Goal: Task Accomplishment & Management: Use online tool/utility

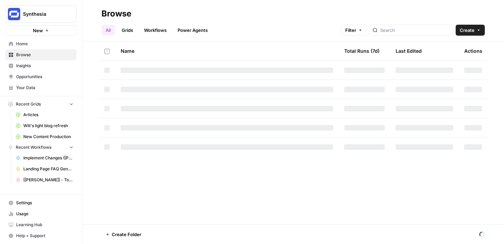
click at [46, 32] on icon "button" at bounding box center [47, 30] width 4 height 4
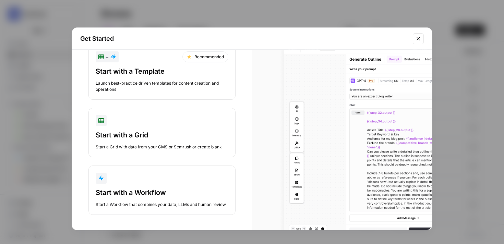
scroll to position [25, 0]
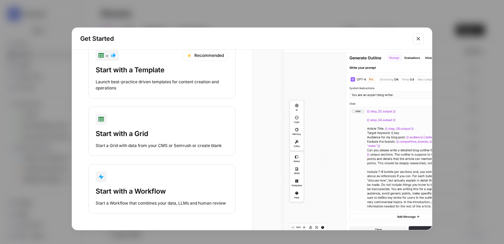
click at [173, 202] on div "Start a Workflow that combines your data, LLMs and human review" at bounding box center [162, 203] width 133 height 6
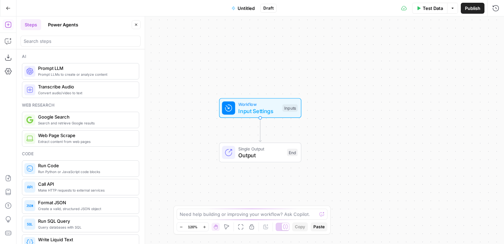
click at [10, 27] on icon "button" at bounding box center [8, 25] width 6 height 6
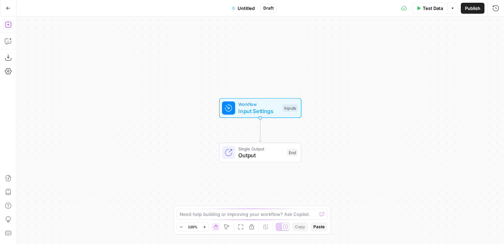
click at [10, 27] on icon "button" at bounding box center [8, 25] width 6 height 6
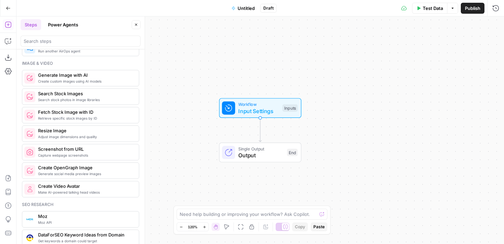
scroll to position [453, 0]
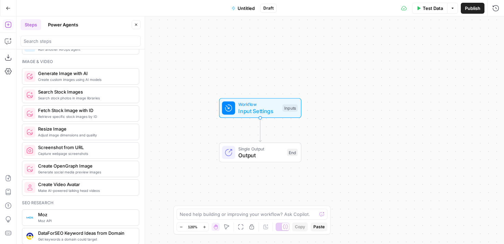
click at [76, 189] on span "Make AI-powered talking head videos" at bounding box center [85, 190] width 95 height 5
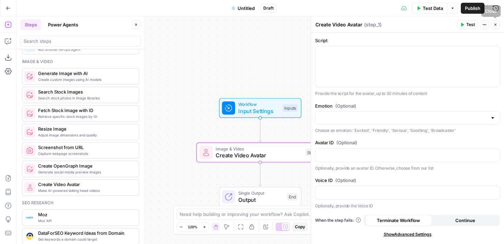
click at [494, 23] on icon "button" at bounding box center [495, 25] width 4 height 4
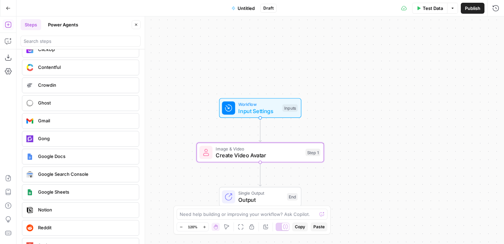
scroll to position [1363, 0]
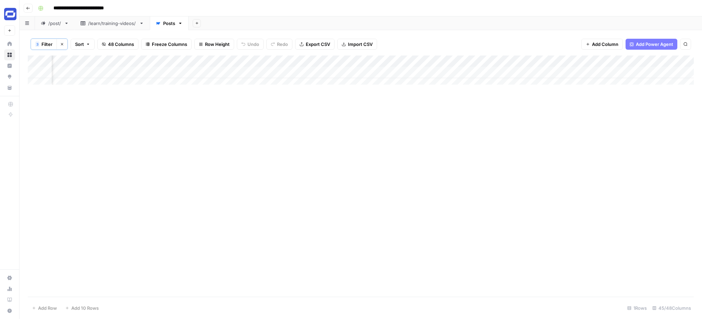
scroll to position [0, 2634]
click at [509, 72] on div "Add Column" at bounding box center [361, 73] width 666 height 34
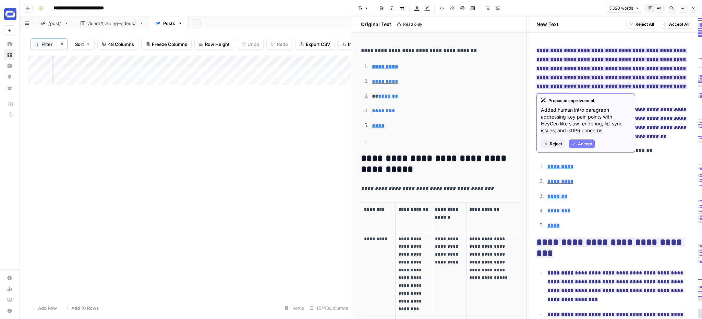
click at [582, 141] on span "Accept" at bounding box center [585, 144] width 14 height 6
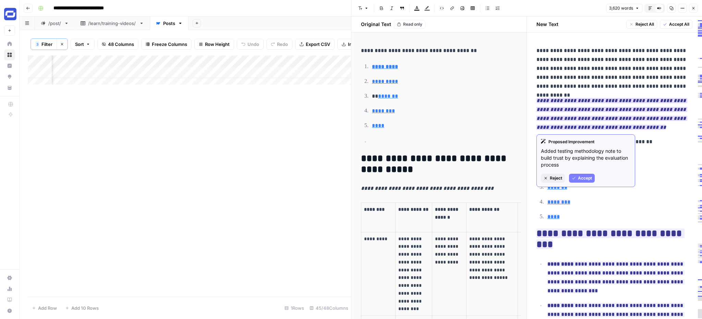
click at [578, 176] on span "Accept" at bounding box center [585, 178] width 14 height 6
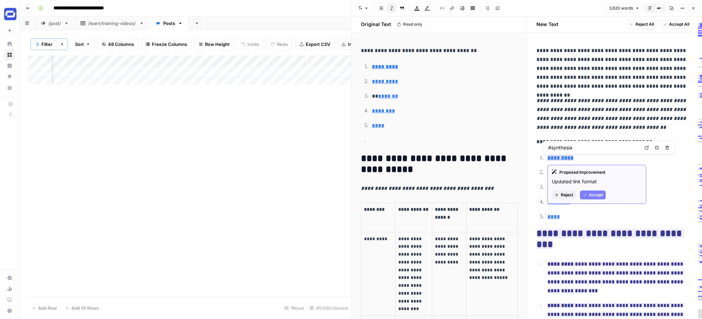
click at [566, 199] on button "Reject" at bounding box center [564, 195] width 24 height 9
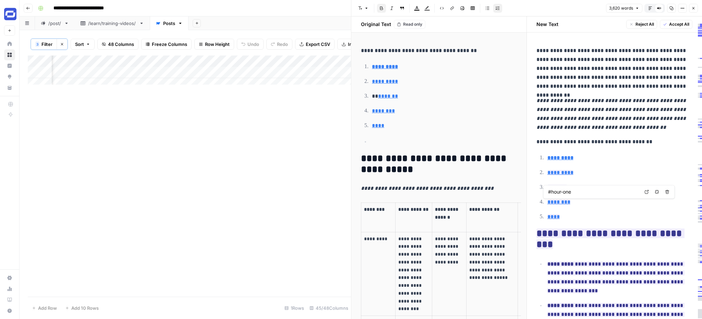
type input "#colossyan"
click at [561, 208] on span "Reject" at bounding box center [567, 210] width 12 height 6
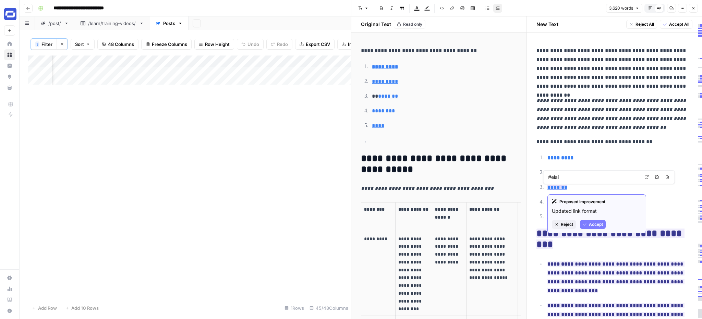
click at [561, 222] on span "Reject" at bounding box center [567, 224] width 12 height 6
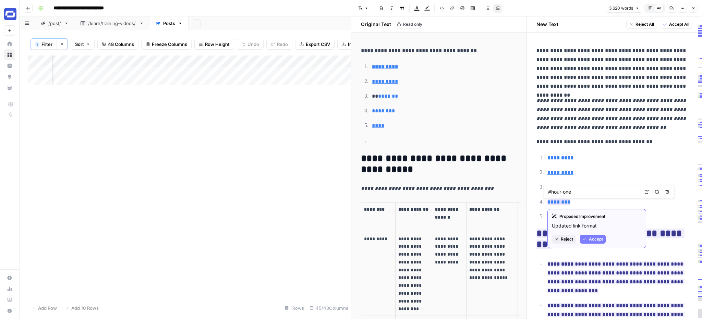
click at [567, 238] on span "Reject" at bounding box center [567, 239] width 12 height 6
type input "#d-id"
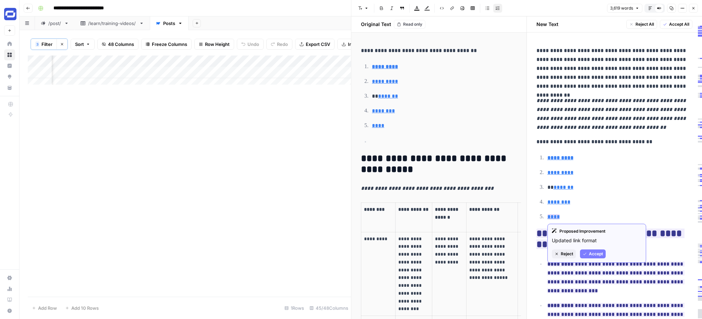
click at [564, 251] on span "Reject" at bounding box center [567, 254] width 12 height 6
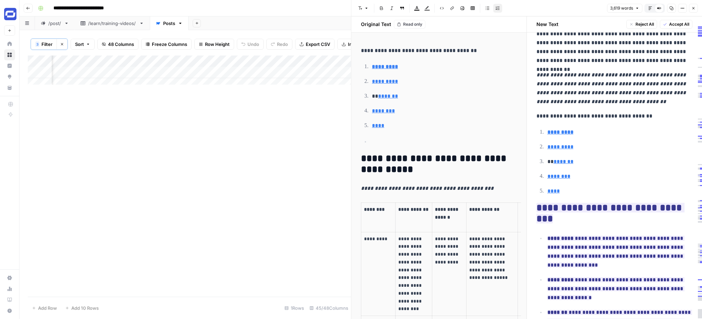
scroll to position [28, 0]
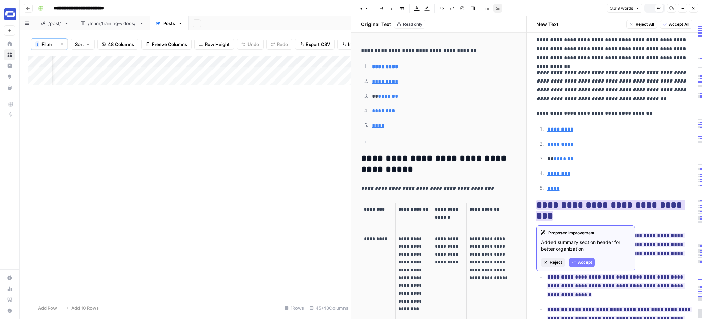
click at [553, 261] on span "Reject" at bounding box center [556, 262] width 12 height 6
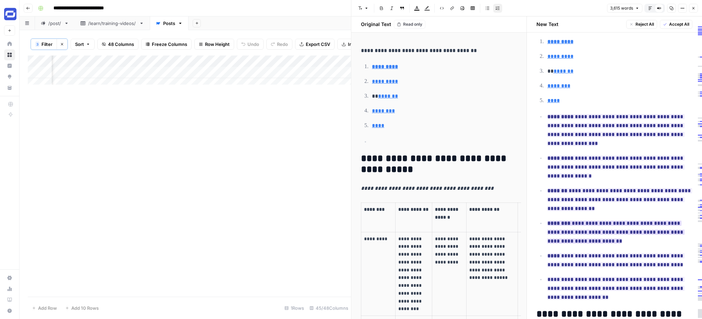
scroll to position [128, 0]
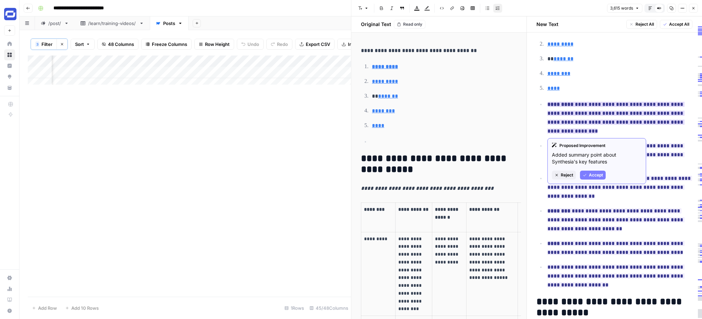
click at [563, 177] on span "Reject" at bounding box center [567, 175] width 12 height 6
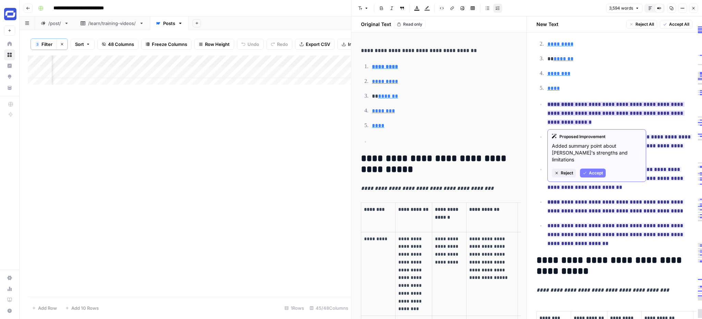
click at [563, 169] on button "Reject" at bounding box center [564, 173] width 24 height 9
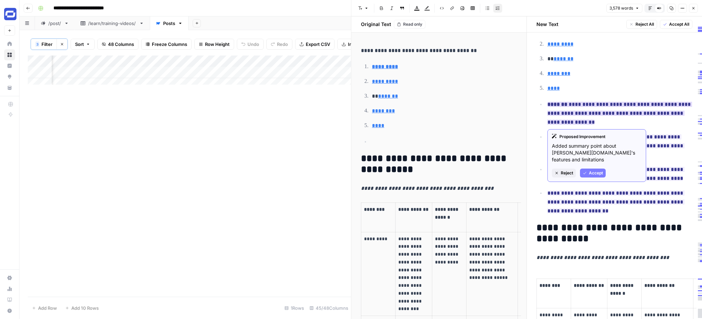
click at [562, 170] on span "Reject" at bounding box center [567, 173] width 12 height 6
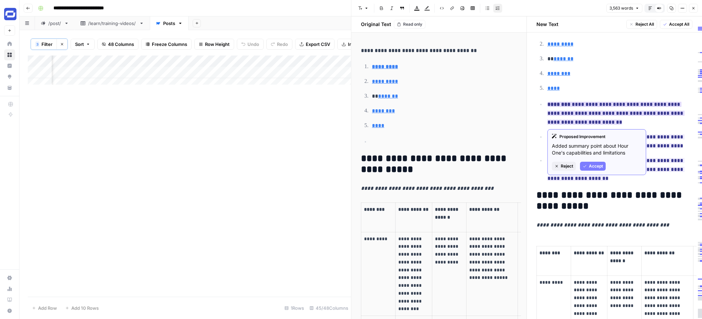
click at [561, 163] on span "Reject" at bounding box center [567, 166] width 12 height 6
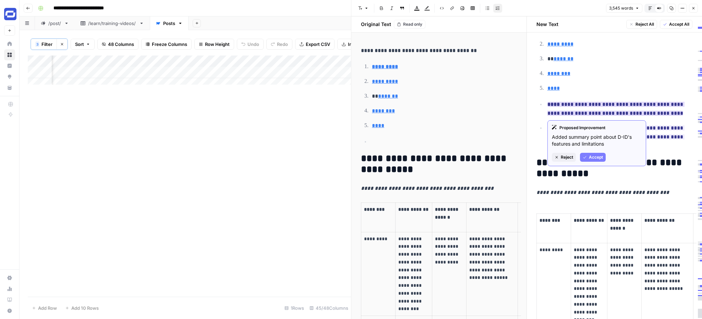
click at [562, 158] on span "Reject" at bounding box center [567, 157] width 12 height 6
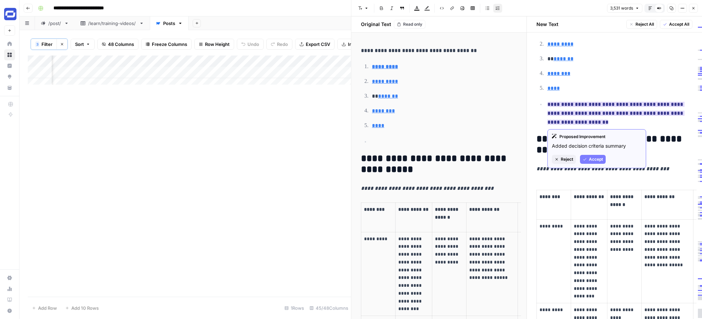
click at [564, 156] on span "Reject" at bounding box center [567, 159] width 12 height 6
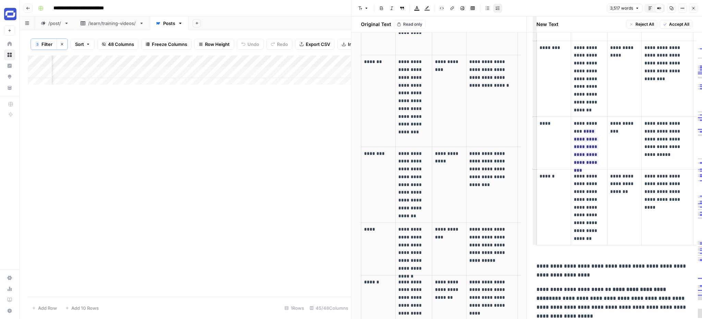
scroll to position [396, 0]
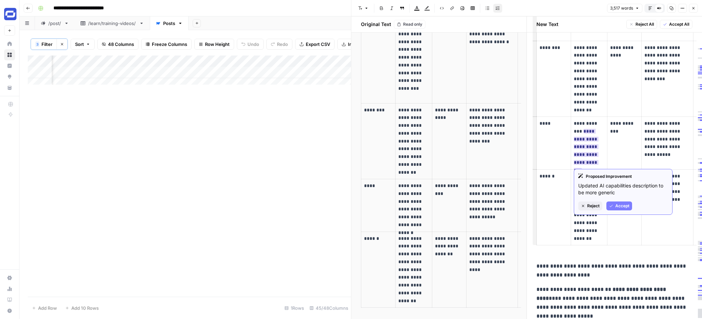
click at [618, 203] on span "Accept" at bounding box center [622, 206] width 14 height 6
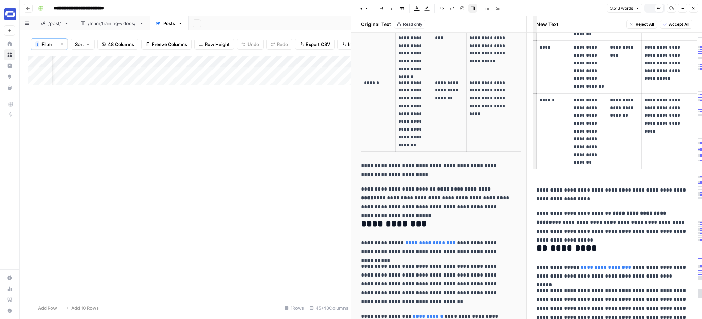
scroll to position [553, 0]
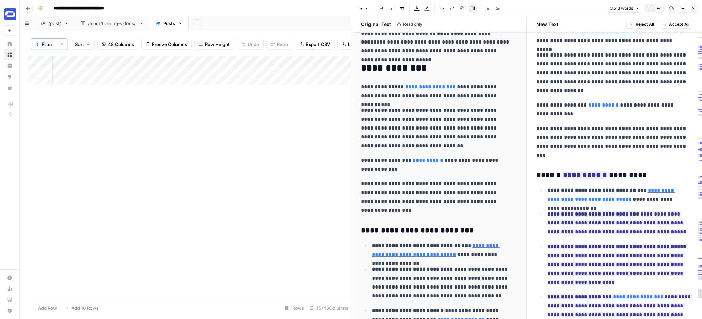
scroll to position [709, 0]
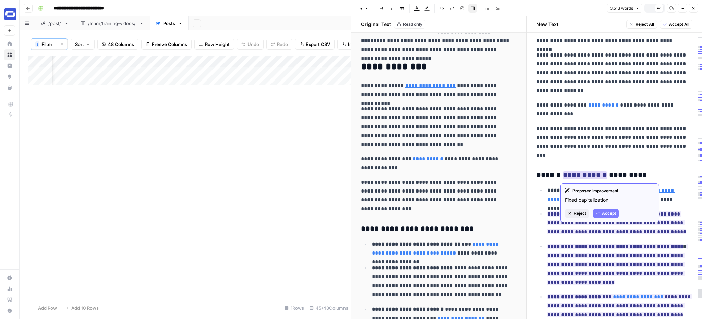
click at [609, 210] on span "Accept" at bounding box center [609, 213] width 14 height 6
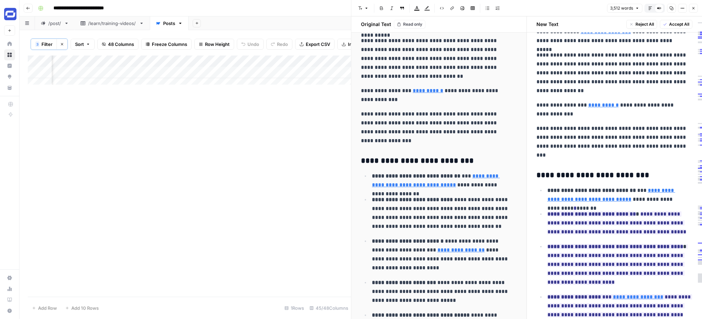
scroll to position [777, 0]
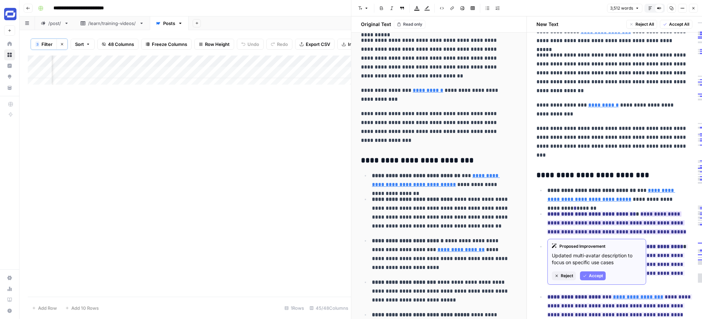
click at [592, 273] on span "Accept" at bounding box center [596, 276] width 14 height 6
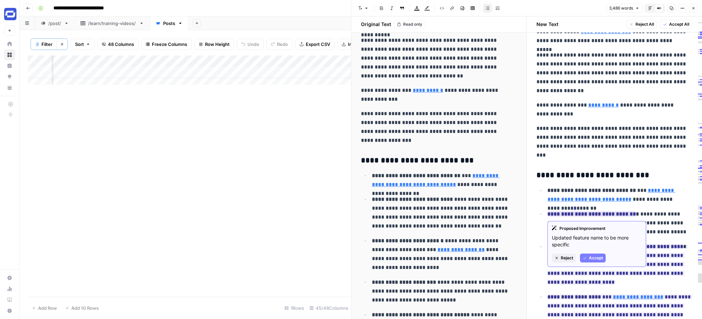
click at [591, 256] on span "Accept" at bounding box center [596, 258] width 14 height 6
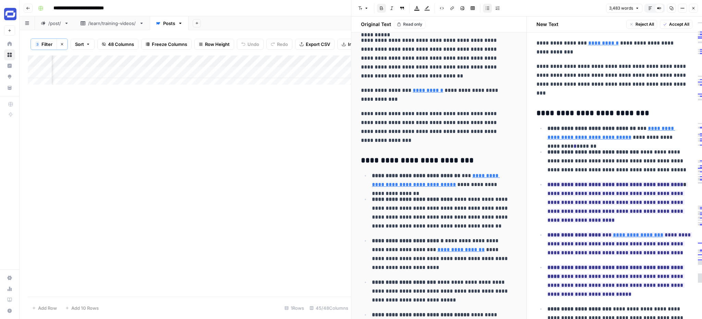
scroll to position [914, 0]
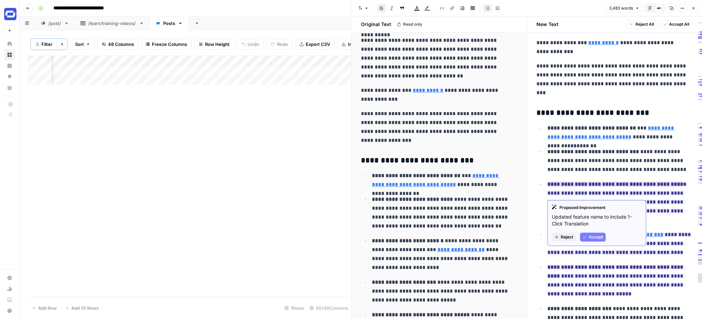
click at [589, 234] on span "Accept" at bounding box center [596, 237] width 14 height 6
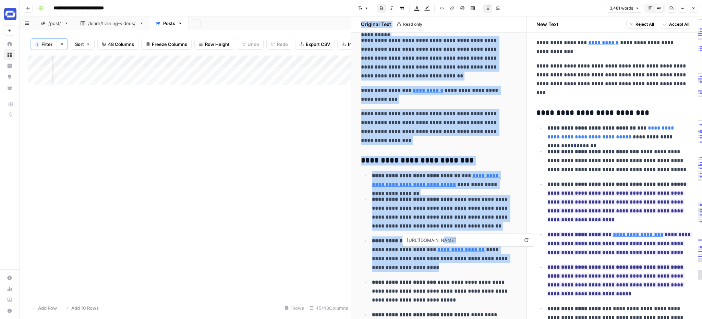
drag, startPoint x: 409, startPoint y: 268, endPoint x: 439, endPoint y: 243, distance: 38.6
click at [439, 243] on body "**********" at bounding box center [351, 159] width 702 height 319
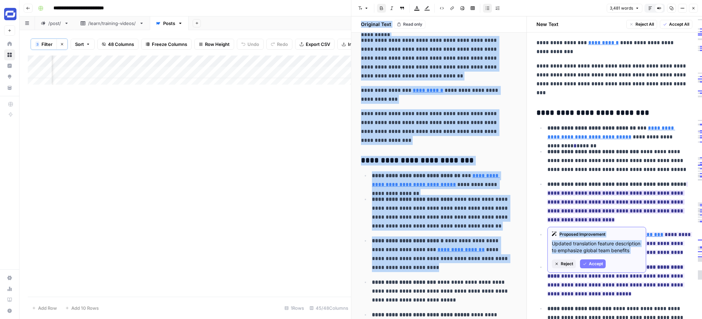
click at [565, 262] on span "Reject" at bounding box center [567, 264] width 12 height 6
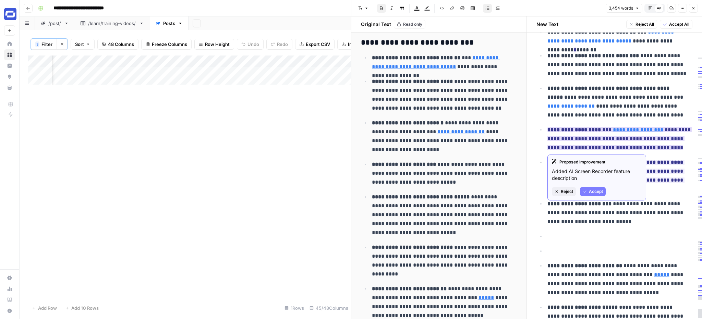
scroll to position [1012, 0]
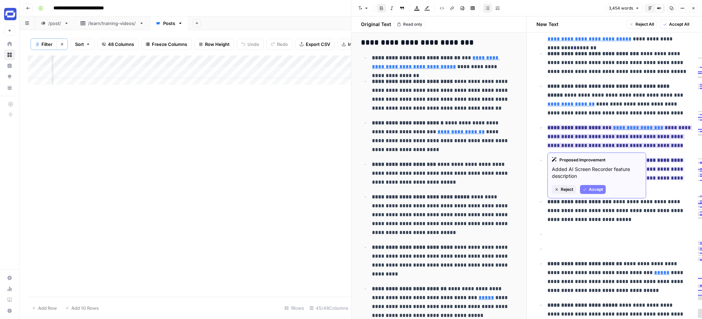
click at [589, 186] on button "Accept" at bounding box center [593, 189] width 26 height 9
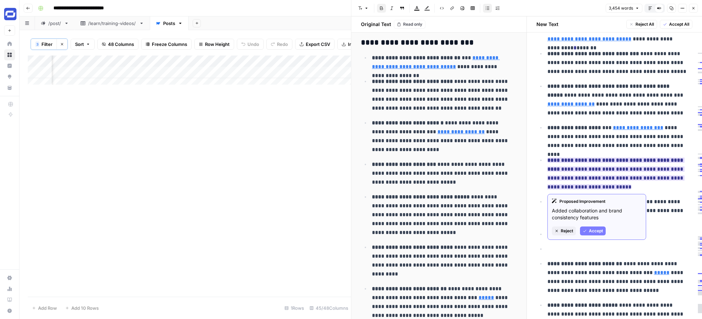
click at [593, 227] on button "Accept" at bounding box center [593, 230] width 26 height 9
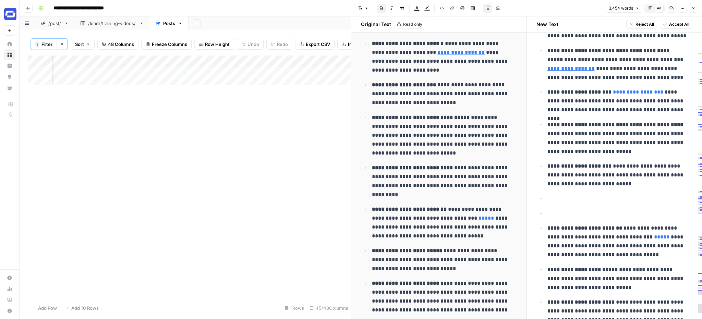
scroll to position [976, 0]
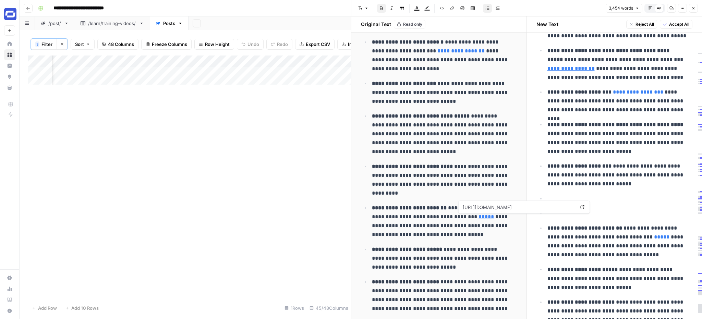
click at [564, 197] on p "**********" at bounding box center [619, 198] width 145 height 9
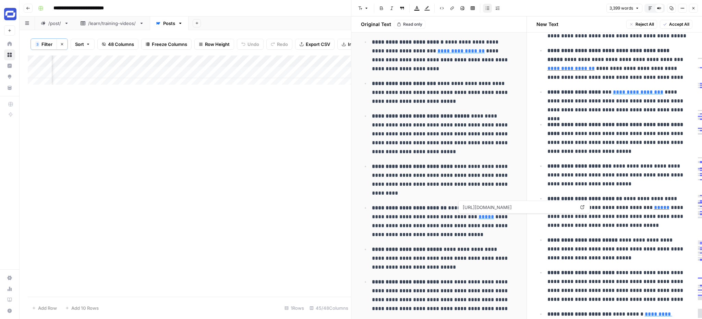
click at [637, 190] on ul "**********" at bounding box center [614, 168] width 156 height 356
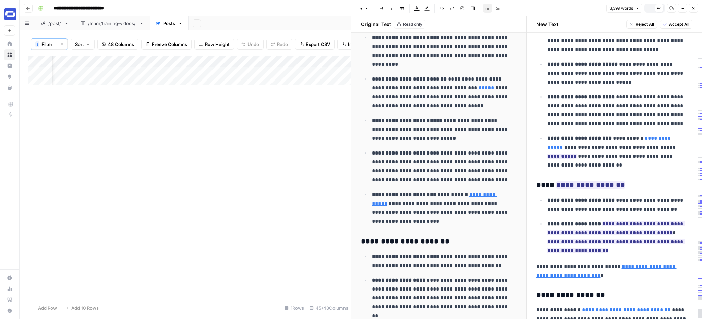
scroll to position [1107, 0]
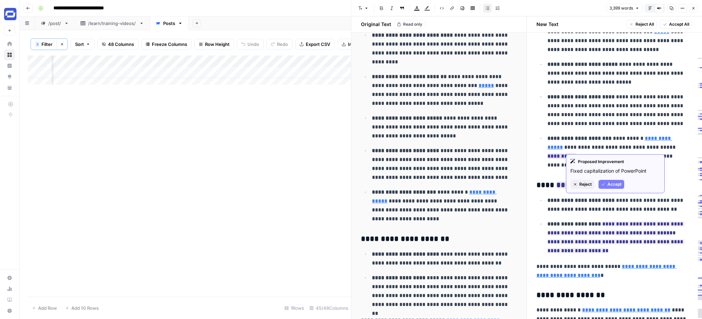
click at [613, 184] on span "Accept" at bounding box center [614, 184] width 14 height 6
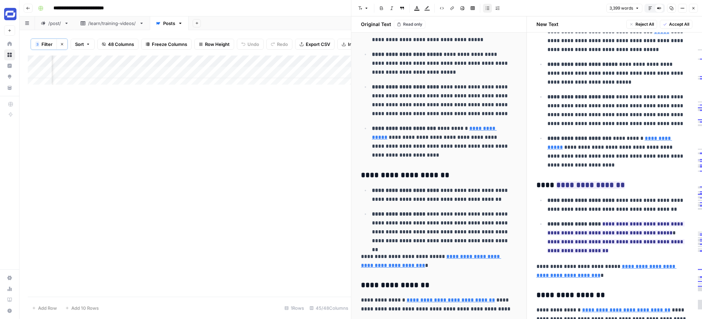
scroll to position [1172, 0]
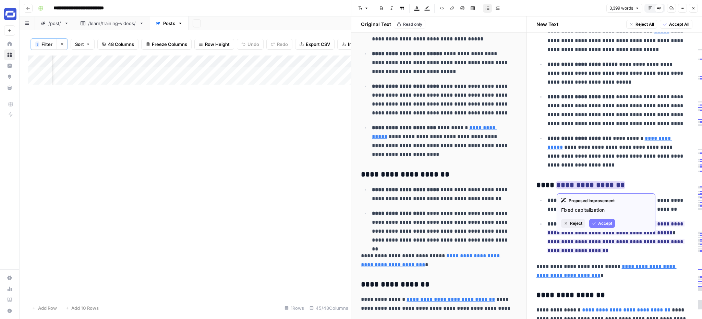
click at [604, 221] on span "Accept" at bounding box center [605, 223] width 14 height 6
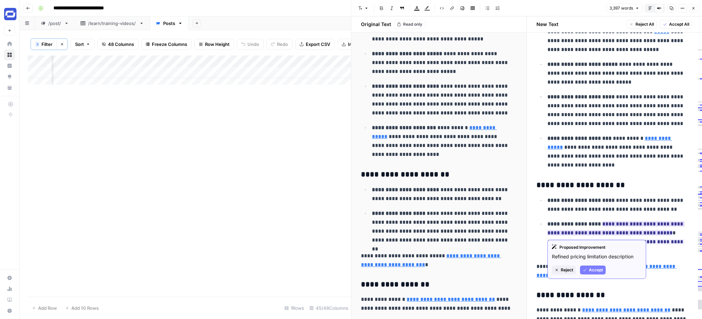
click at [596, 270] on span "Accept" at bounding box center [596, 270] width 14 height 6
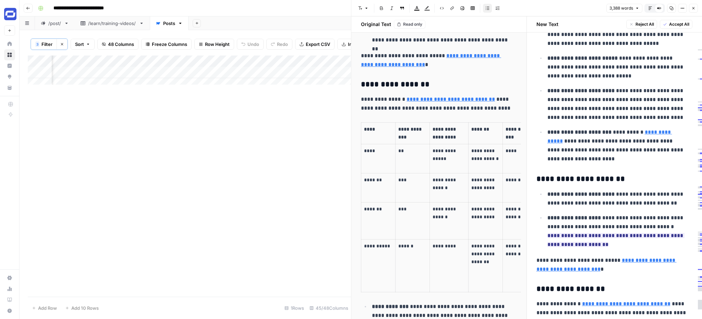
scroll to position [1245, 0]
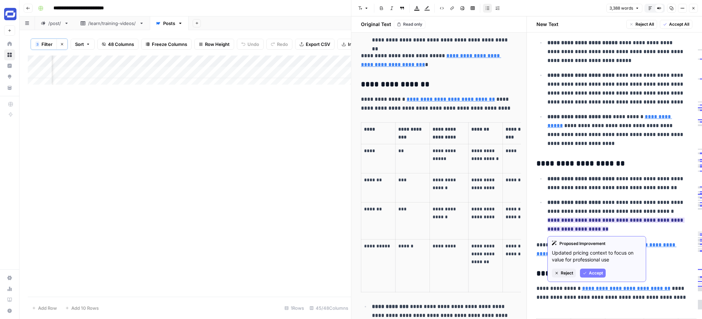
click at [597, 273] on span "Accept" at bounding box center [596, 273] width 14 height 6
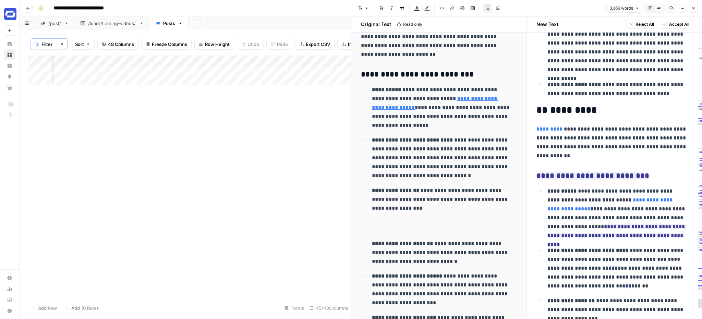
scroll to position [1812, 0]
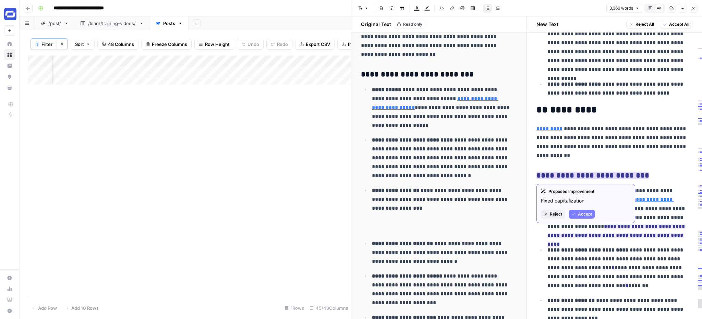
click at [586, 212] on span "Accept" at bounding box center [585, 214] width 14 height 6
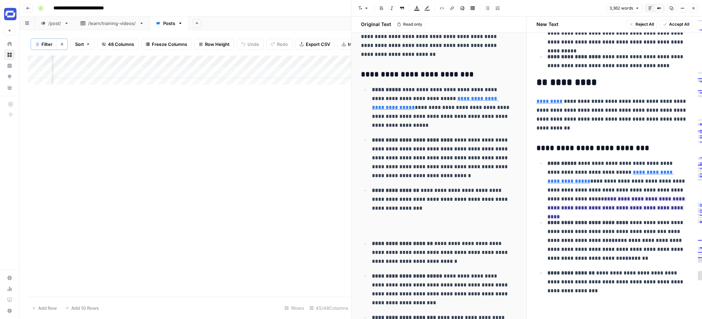
scroll to position [1841, 0]
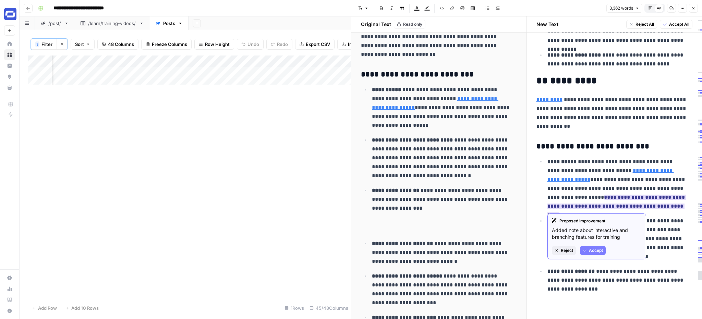
click at [595, 251] on span "Accept" at bounding box center [596, 250] width 14 height 6
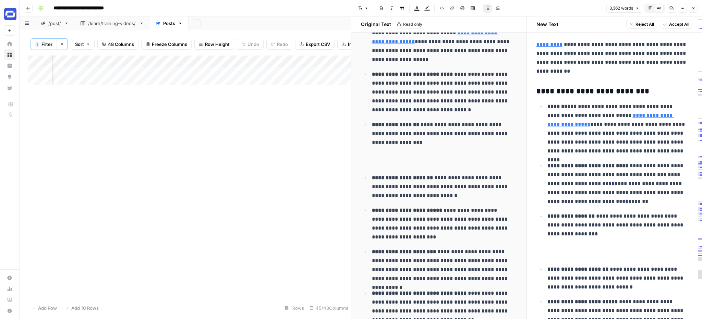
scroll to position [1923, 0]
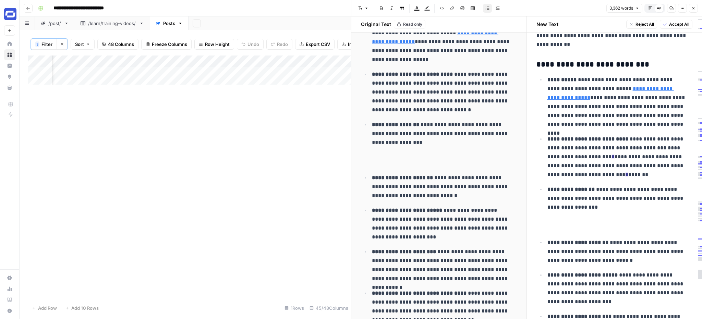
click at [579, 224] on h3 at bounding box center [614, 228] width 156 height 10
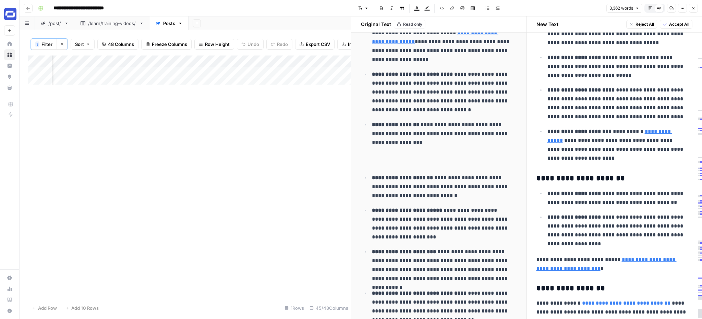
scroll to position [1229, 0]
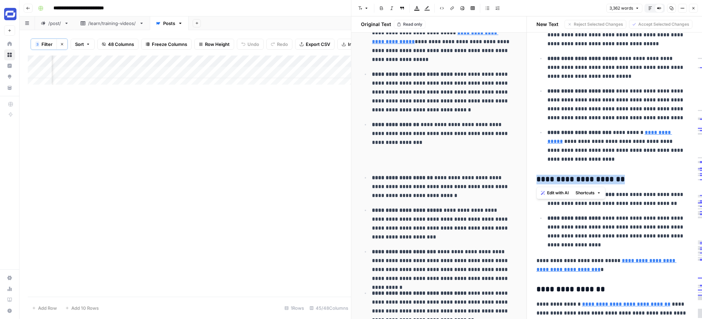
drag, startPoint x: 630, startPoint y: 181, endPoint x: 536, endPoint y: 182, distance: 93.9
click at [536, 182] on h3 "**********" at bounding box center [611, 180] width 151 height 10
copy h3 "**********"
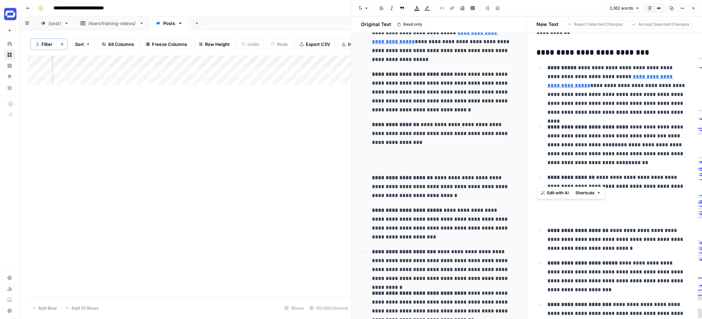
scroll to position [1939, 0]
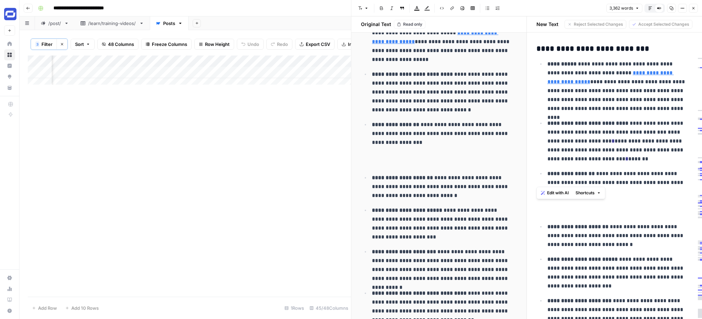
click at [553, 209] on h3 at bounding box center [614, 212] width 156 height 10
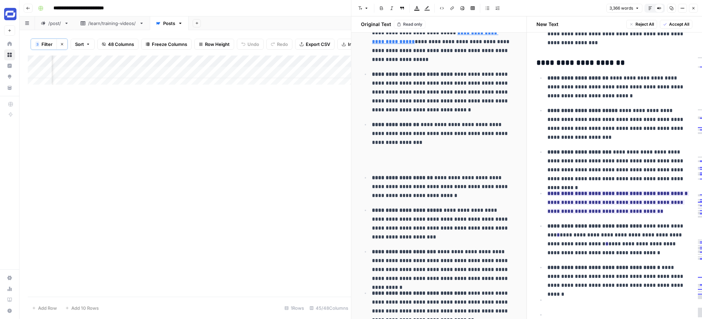
scroll to position [2095, 0]
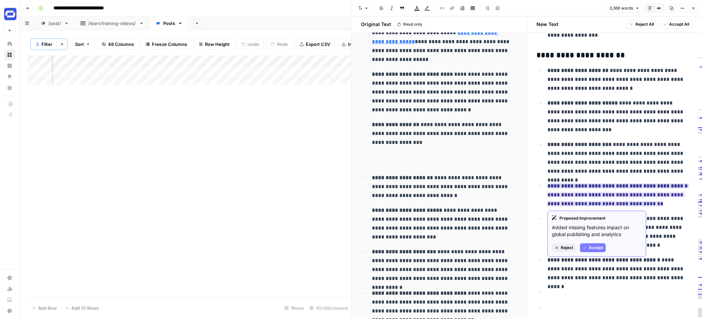
click at [599, 246] on span "Accept" at bounding box center [596, 248] width 14 height 6
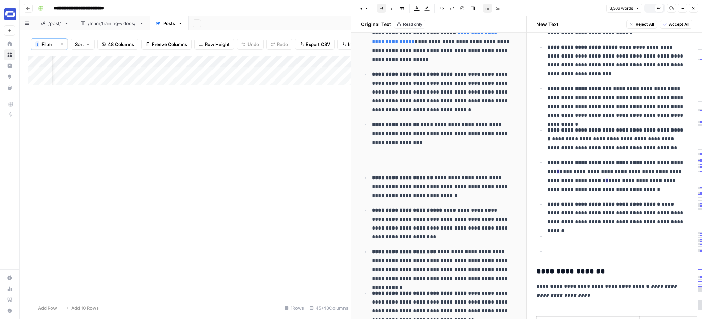
scroll to position [2151, 0]
click at [574, 238] on p "**********" at bounding box center [619, 236] width 145 height 9
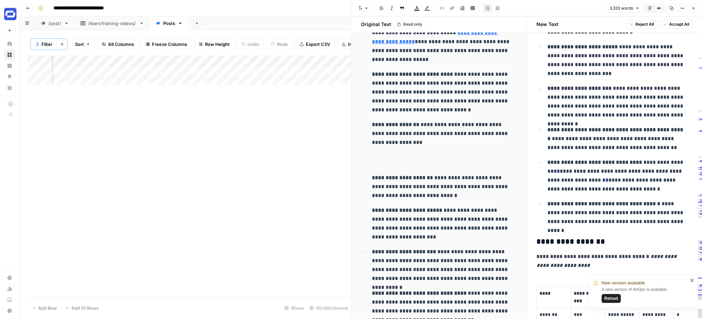
click at [692, 279] on icon "close" at bounding box center [692, 280] width 5 height 5
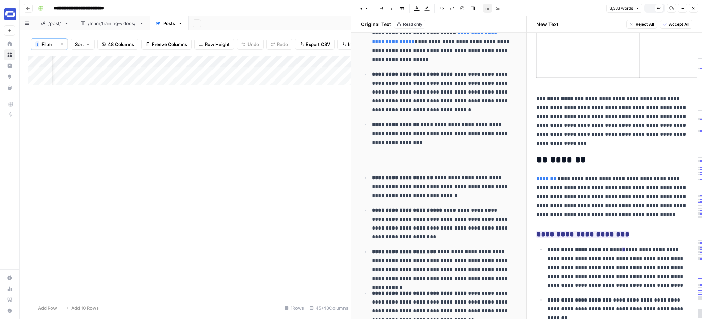
scroll to position [2698, 0]
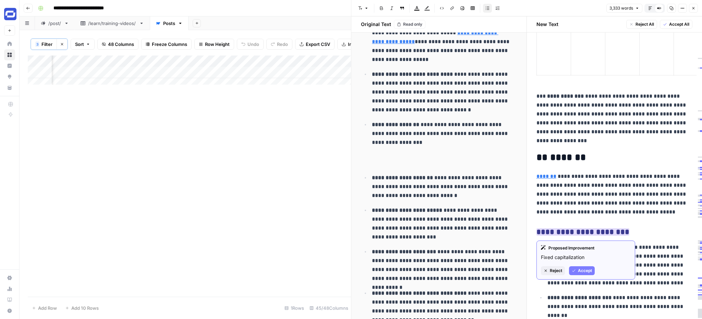
click at [579, 270] on span "Accept" at bounding box center [585, 271] width 14 height 6
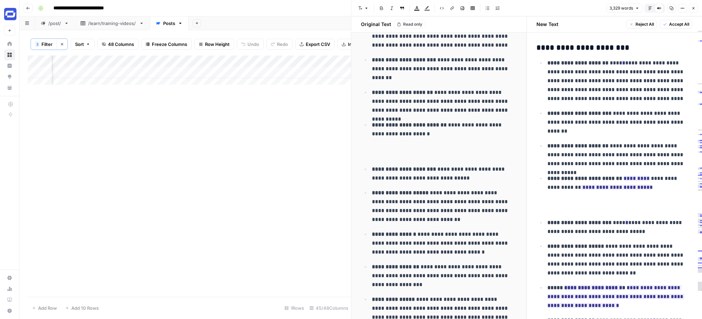
scroll to position [2852, 0]
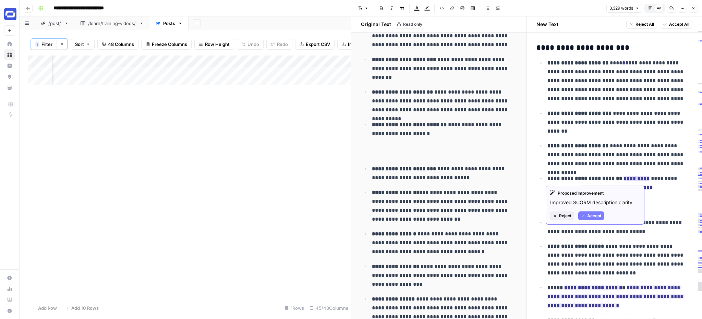
click at [594, 217] on span "Accept" at bounding box center [594, 216] width 14 height 6
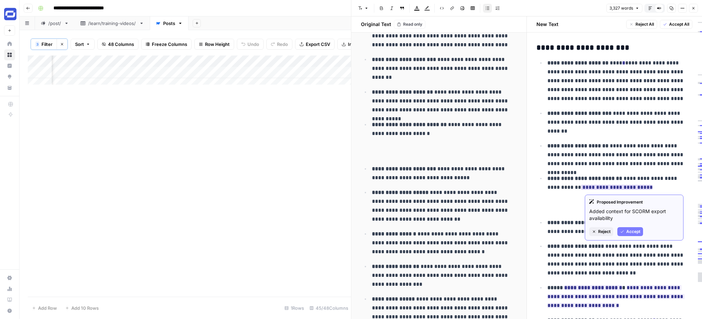
click at [625, 229] on button "Accept" at bounding box center [630, 231] width 26 height 9
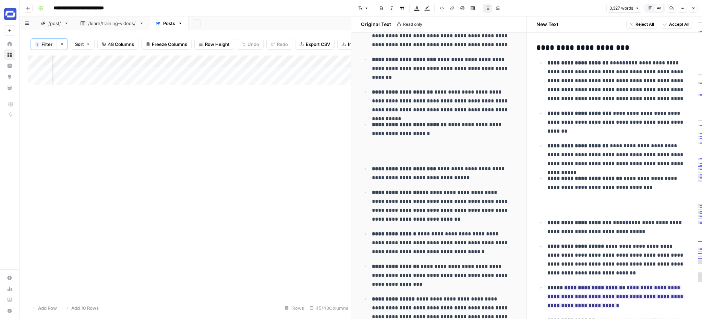
click at [582, 207] on h3 at bounding box center [614, 208] width 156 height 10
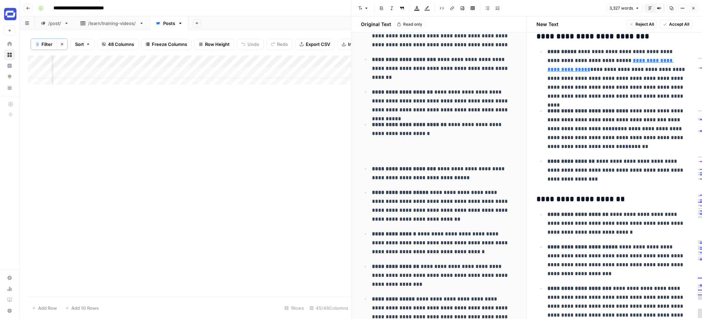
scroll to position [1949, 0]
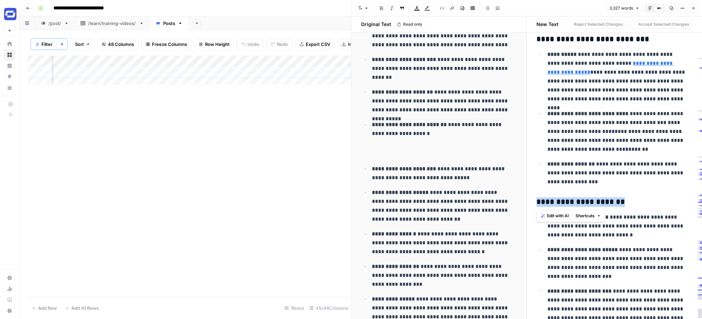
drag, startPoint x: 626, startPoint y: 202, endPoint x: 522, endPoint y: 202, distance: 103.8
click at [522, 202] on div "**********" at bounding box center [526, 167] width 351 height 303
copy h3 "**********"
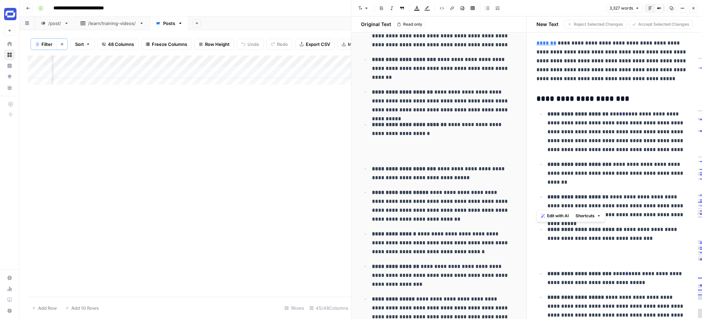
scroll to position [2895, 0]
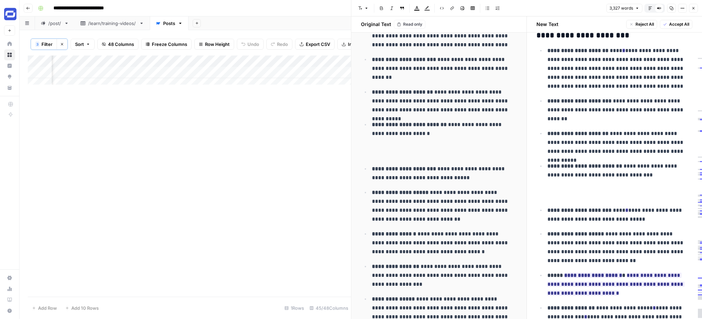
click at [557, 193] on h3 at bounding box center [614, 196] width 156 height 10
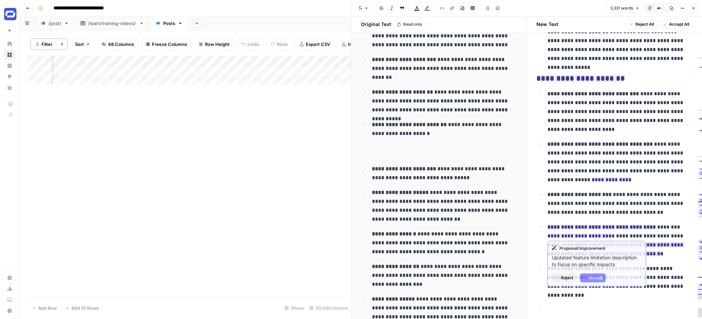
scroll to position [3757, 0]
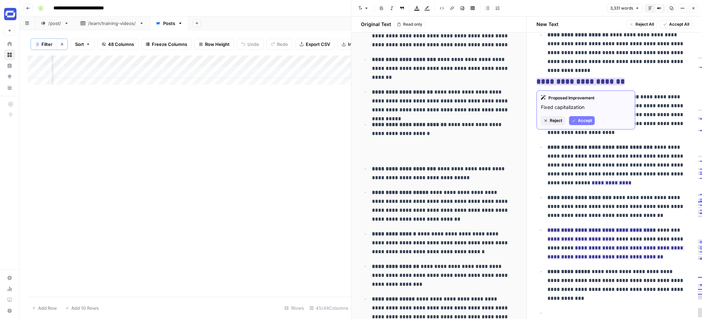
click at [580, 119] on span "Accept" at bounding box center [585, 121] width 14 height 6
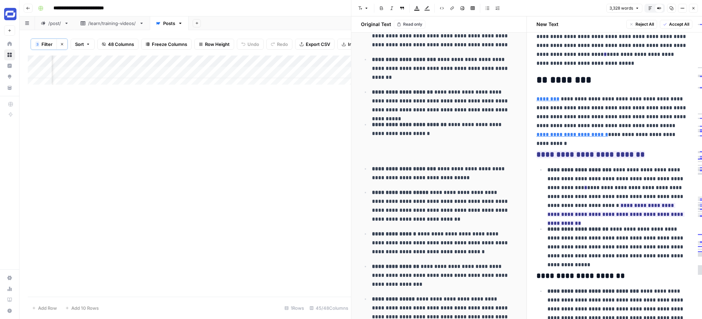
scroll to position [3562, 0]
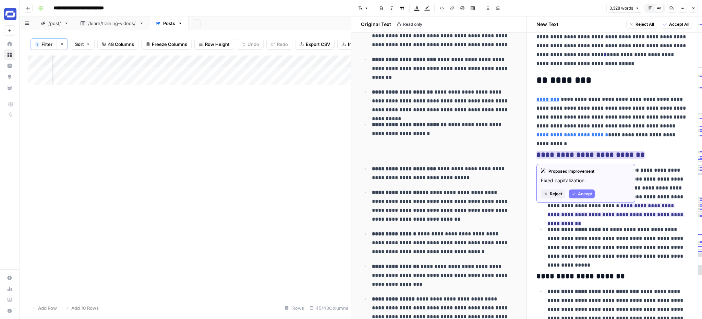
click at [585, 190] on button "Accept" at bounding box center [582, 193] width 26 height 9
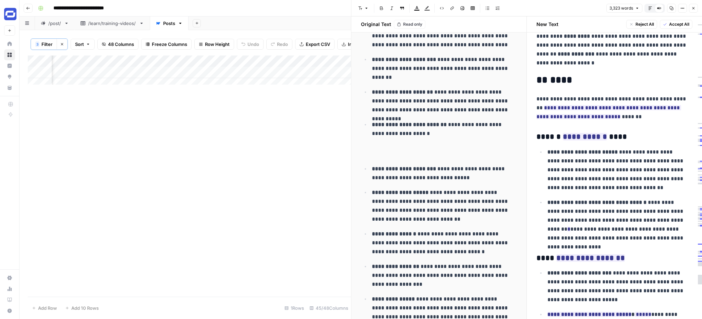
scroll to position [4475, 0]
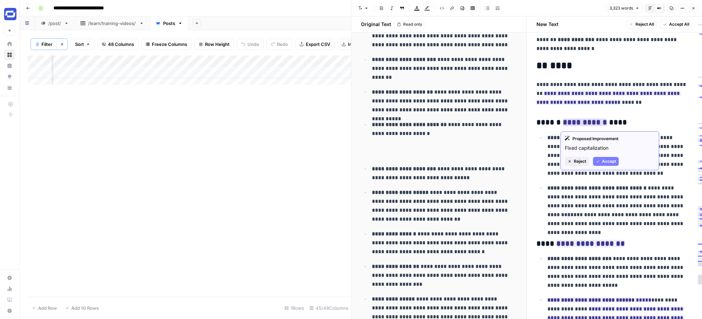
click at [604, 159] on span "Accept" at bounding box center [609, 161] width 14 height 6
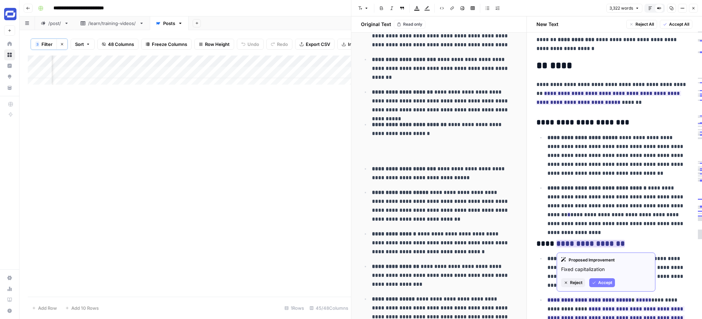
click at [603, 285] on span "Accept" at bounding box center [605, 283] width 14 height 6
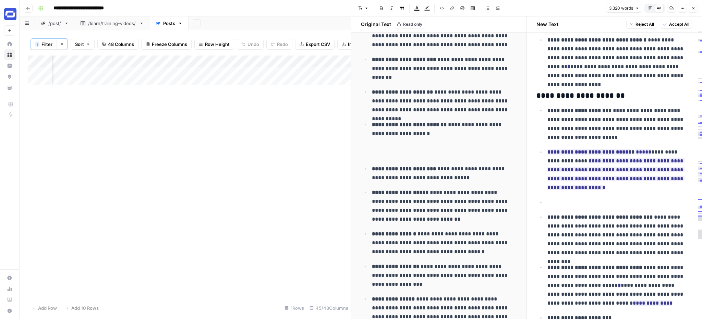
scroll to position [4619, 0]
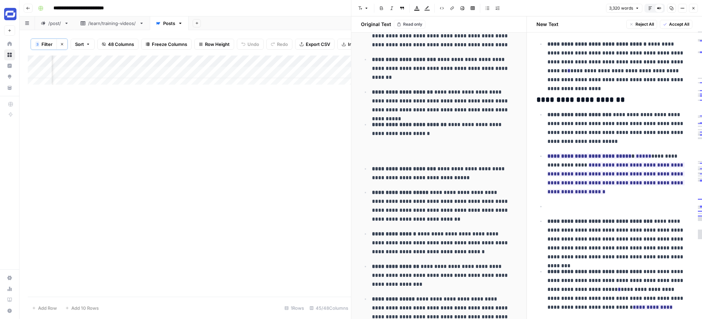
click at [565, 207] on p "**********" at bounding box center [619, 206] width 145 height 9
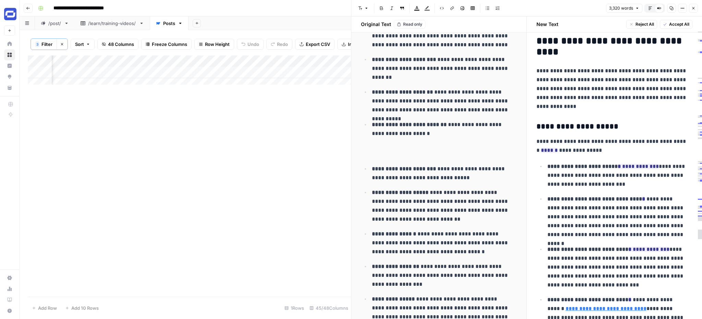
scroll to position [5286, 0]
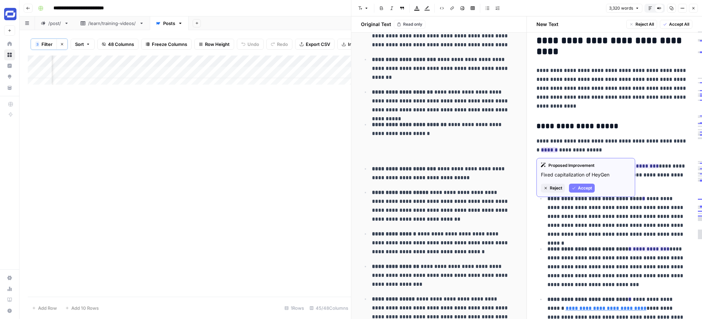
click at [581, 186] on span "Accept" at bounding box center [585, 188] width 14 height 6
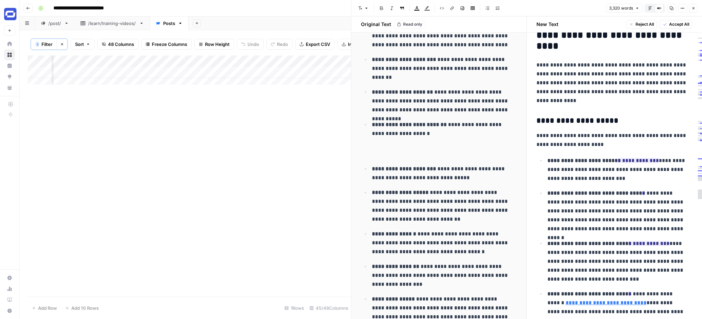
scroll to position [5292, 0]
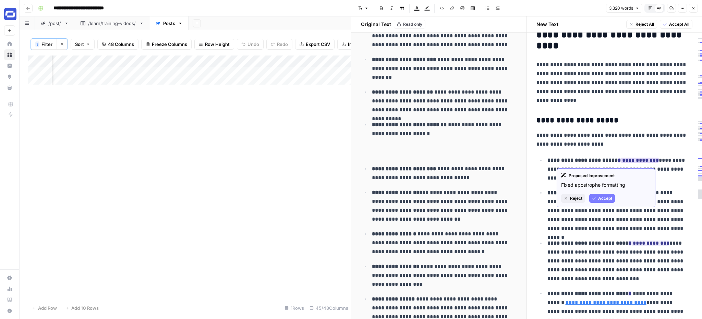
click at [611, 200] on span "Accept" at bounding box center [605, 198] width 14 height 6
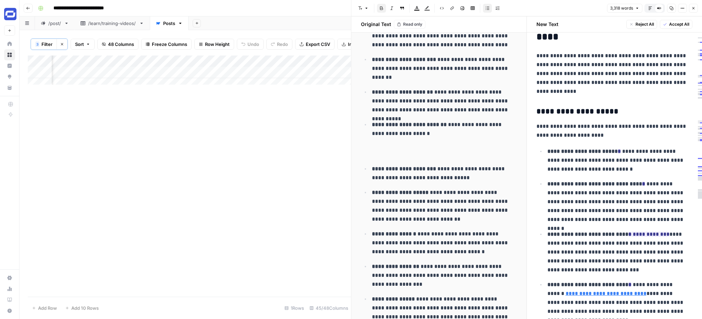
scroll to position [5304, 0]
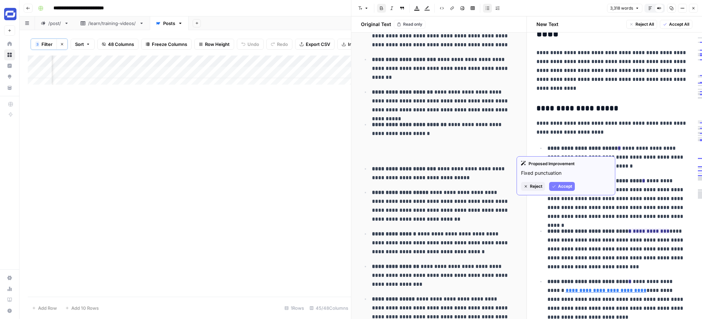
click at [571, 185] on span "Accept" at bounding box center [565, 186] width 14 height 6
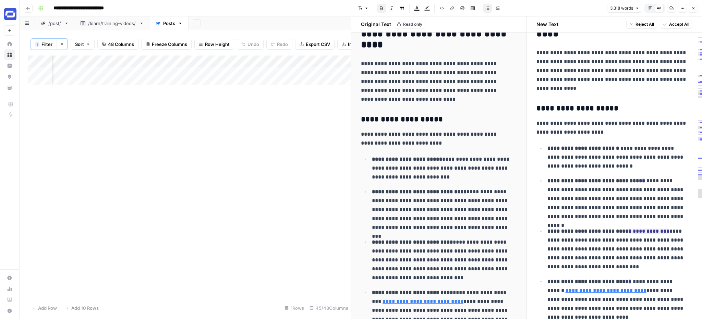
scroll to position [5209, 0]
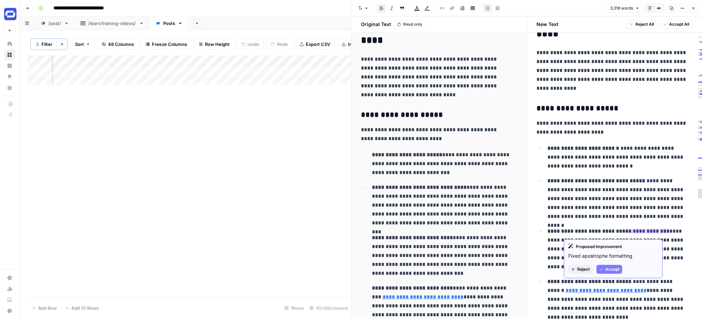
click at [616, 267] on span "Accept" at bounding box center [612, 269] width 14 height 6
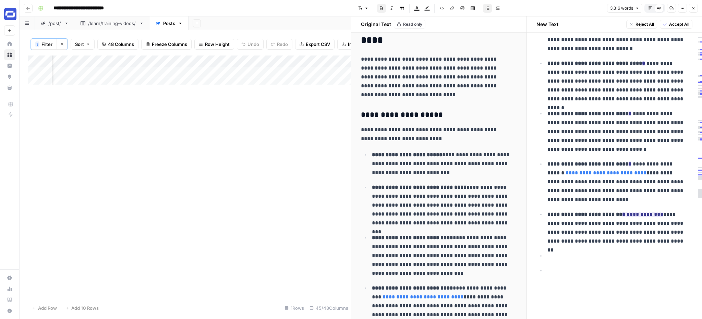
scroll to position [5423, 0]
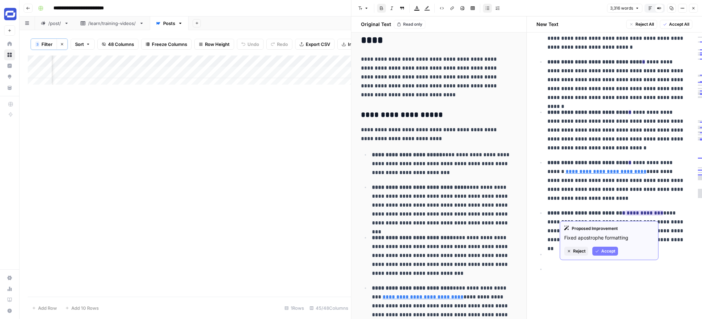
click at [607, 249] on span "Accept" at bounding box center [608, 251] width 14 height 6
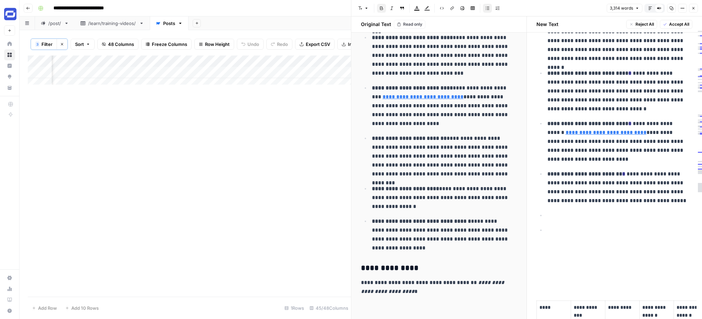
scroll to position [5463, 0]
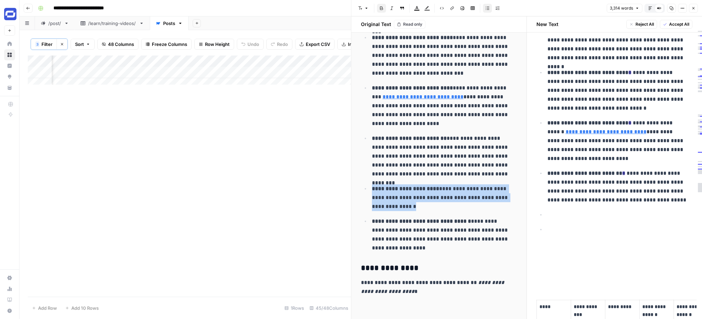
drag, startPoint x: 397, startPoint y: 206, endPoint x: 369, endPoint y: 190, distance: 32.7
click at [369, 190] on ul "**********" at bounding box center [439, 101] width 156 height 303
copy p "**********"
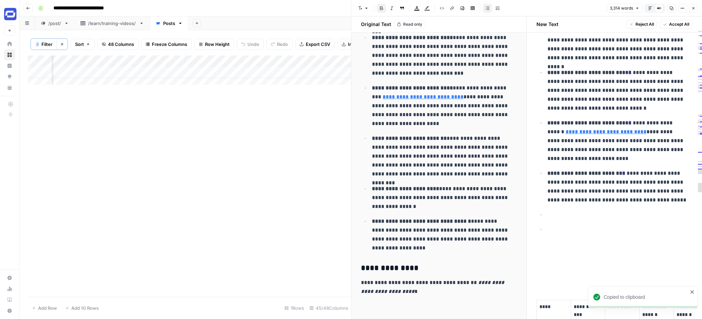
click at [572, 219] on p "**********" at bounding box center [619, 214] width 145 height 9
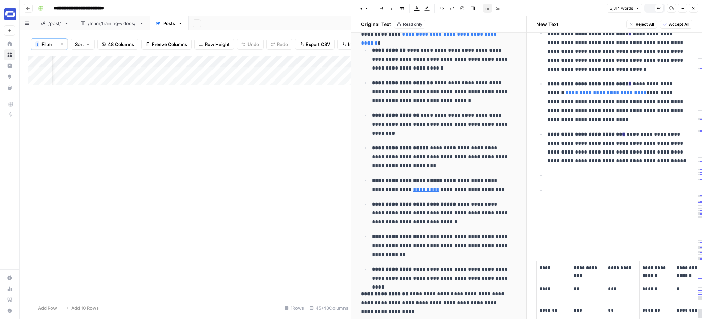
scroll to position [0, 2921]
click at [150, 66] on div "Add Column" at bounding box center [189, 73] width 323 height 34
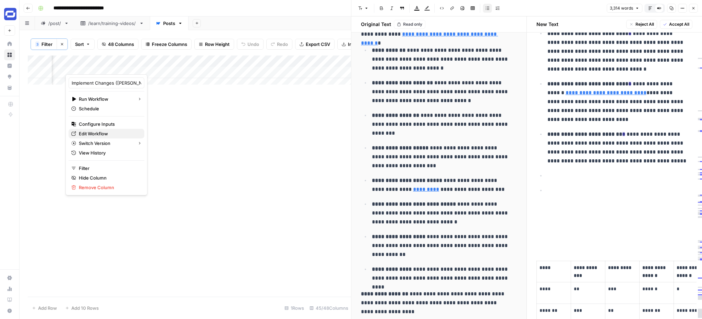
click at [93, 132] on span "Edit Workflow" at bounding box center [109, 133] width 60 height 7
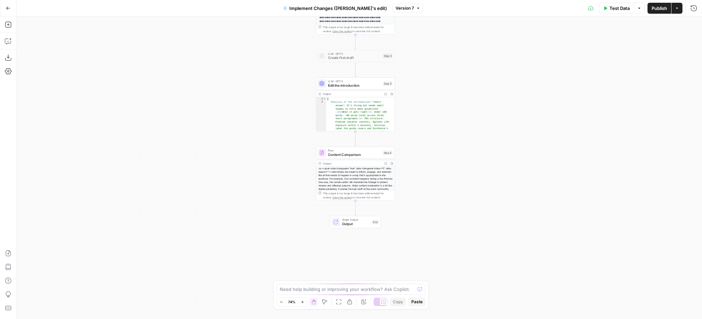
drag, startPoint x: 459, startPoint y: 190, endPoint x: 456, endPoint y: 113, distance: 77.2
click at [456, 113] on div "**********" at bounding box center [358, 167] width 685 height 303
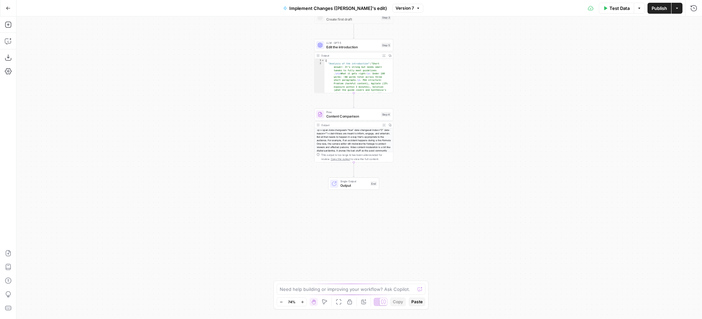
drag, startPoint x: 465, startPoint y: 181, endPoint x: 464, endPoint y: 143, distance: 38.4
click at [464, 143] on div "**********" at bounding box center [358, 167] width 685 height 303
